Goal: Task Accomplishment & Management: Use online tool/utility

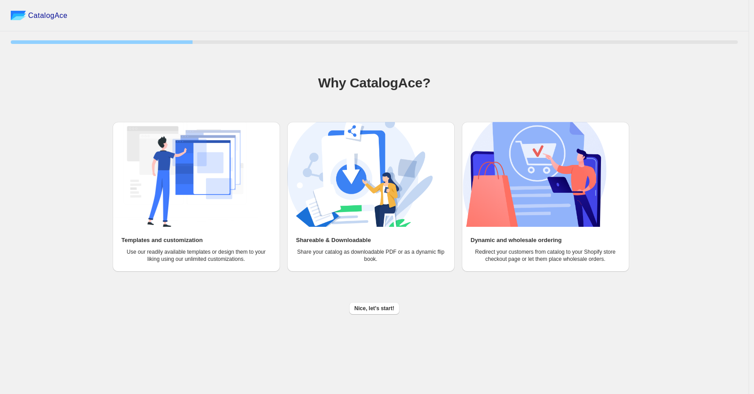
click at [363, 300] on div "Nice, let's start!" at bounding box center [371, 305] width 734 height 20
click at [367, 307] on span "Nice, let's start!" at bounding box center [374, 308] width 40 height 7
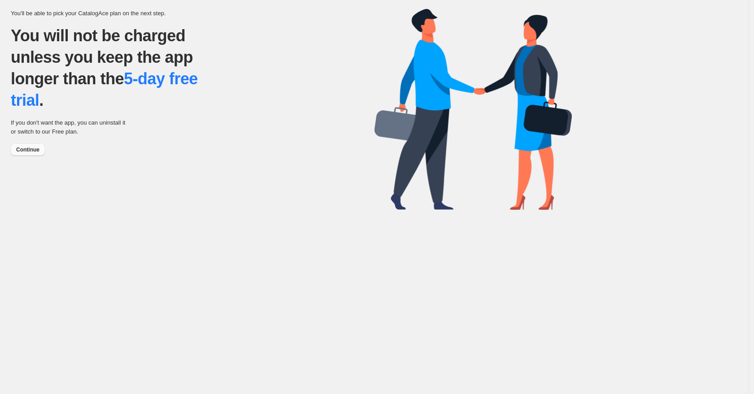
click at [35, 150] on span "Continue" at bounding box center [27, 149] width 23 height 7
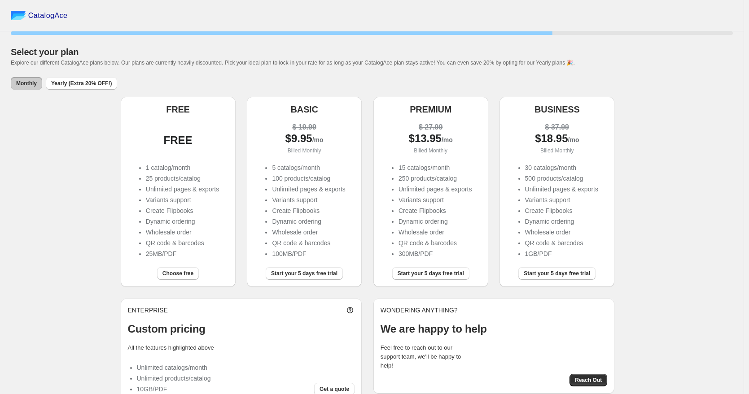
click at [181, 160] on div "FREE 1 catalog/month 25 products/catalog Unlimited pages & exports Variants sup…" at bounding box center [178, 187] width 100 height 145
click at [191, 271] on span "Choose free" at bounding box center [177, 273] width 31 height 7
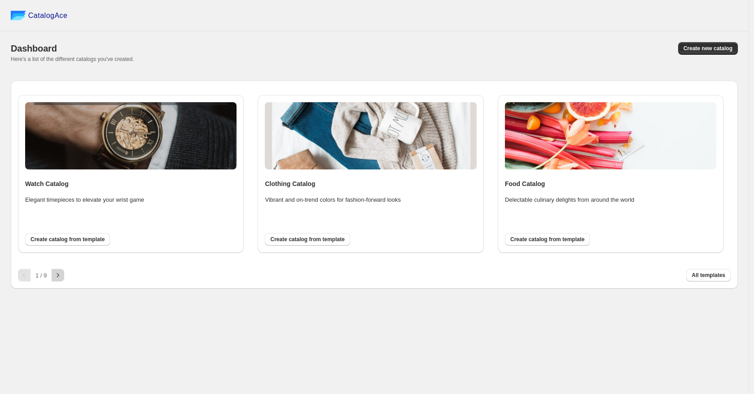
click at [52, 275] on button "button" at bounding box center [58, 275] width 13 height 13
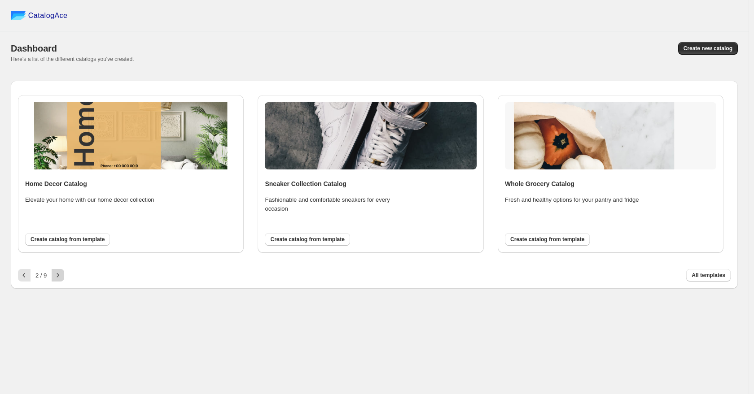
click at [52, 275] on button "button" at bounding box center [58, 275] width 13 height 13
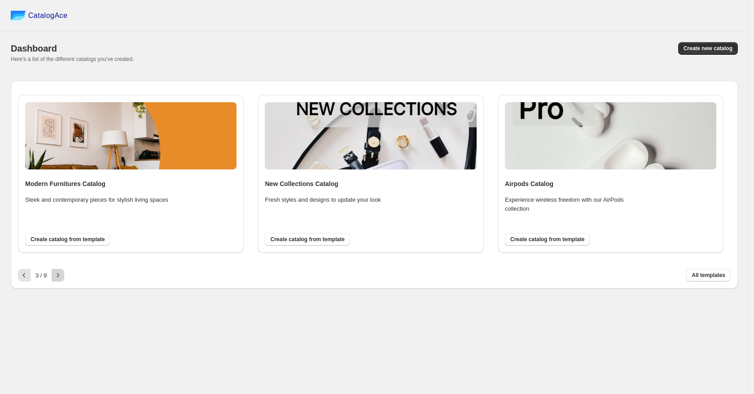
click at [52, 275] on button "button" at bounding box center [58, 275] width 13 height 13
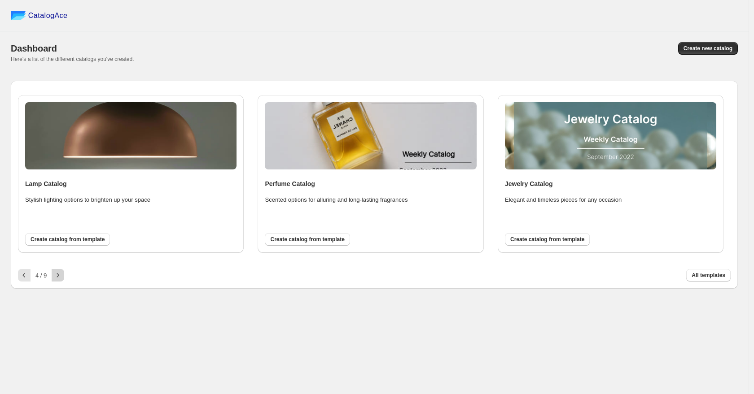
click at [52, 275] on button "button" at bounding box center [58, 275] width 13 height 13
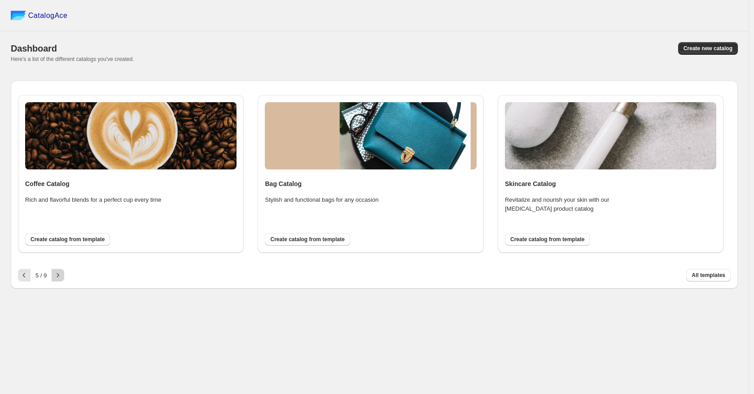
click at [52, 275] on button "button" at bounding box center [58, 275] width 13 height 13
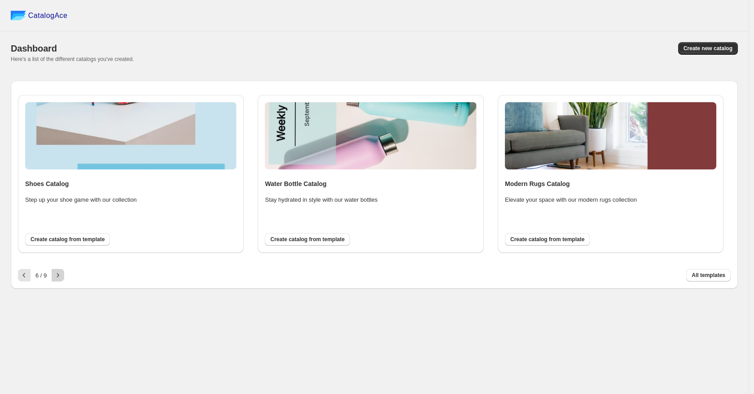
click at [53, 275] on button "button" at bounding box center [58, 275] width 13 height 13
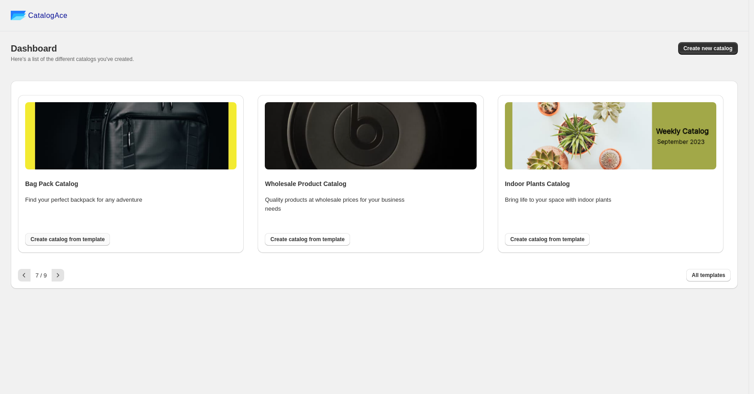
click at [80, 241] on span "Create catalog from template" at bounding box center [68, 239] width 74 height 7
